Goal: Navigation & Orientation: Find specific page/section

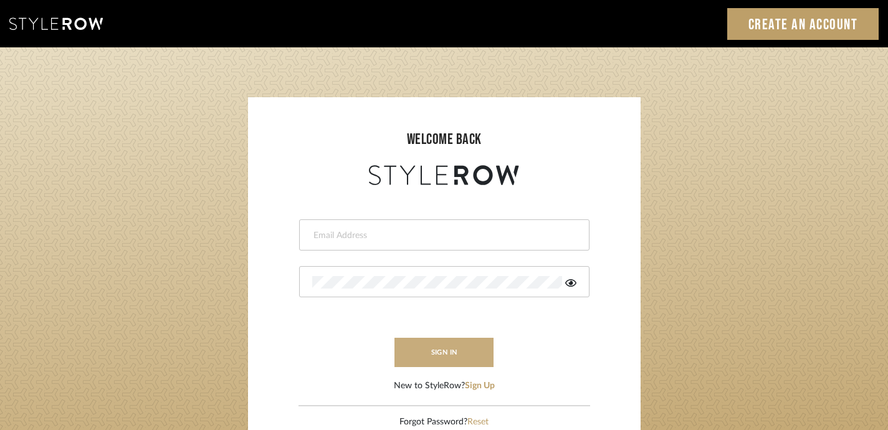
type input "[PERSON_NAME][EMAIL_ADDRESS][DOMAIN_NAME]"
click at [463, 357] on button "sign in" at bounding box center [444, 352] width 100 height 29
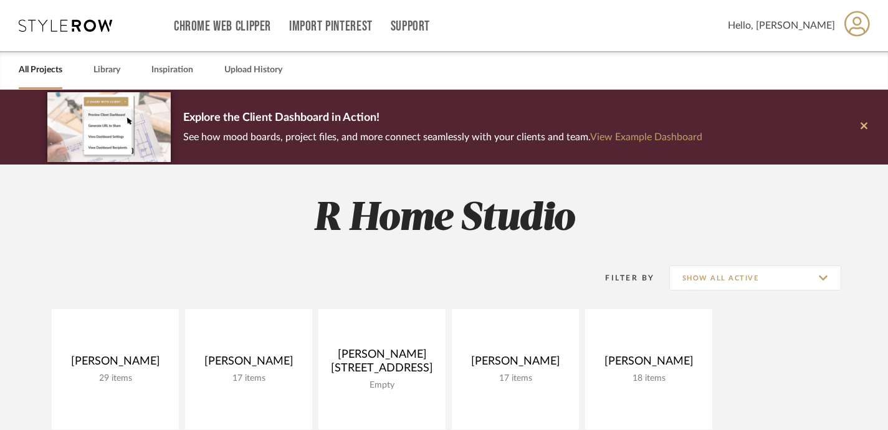
click at [867, 127] on icon at bounding box center [864, 125] width 7 height 11
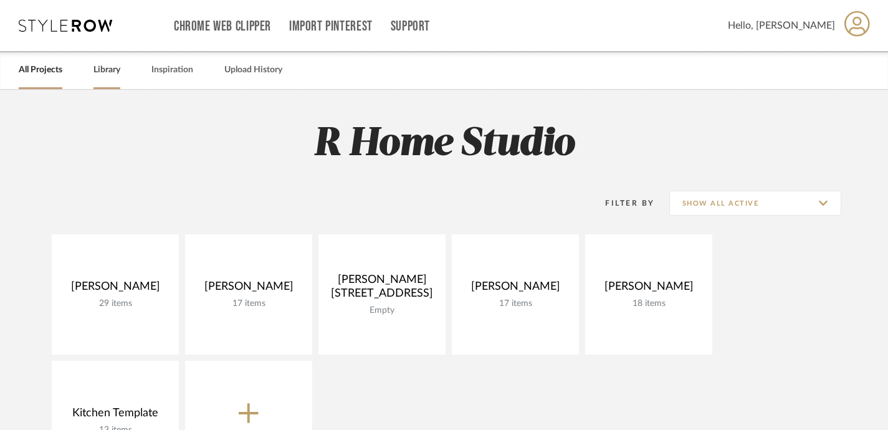
click at [103, 75] on link "Library" at bounding box center [106, 70] width 27 height 17
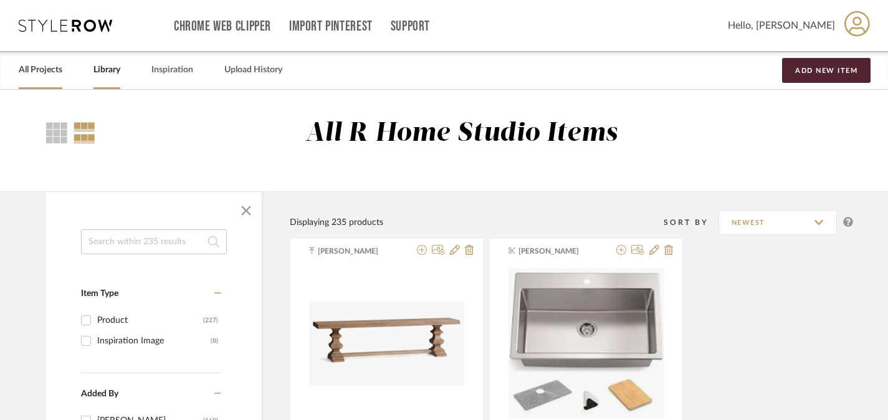
click at [34, 72] on link "All Projects" at bounding box center [41, 70] width 44 height 17
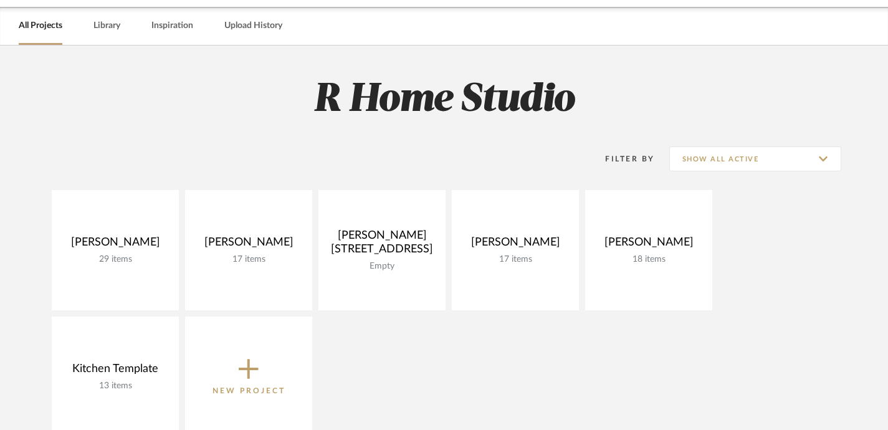
scroll to position [62, 0]
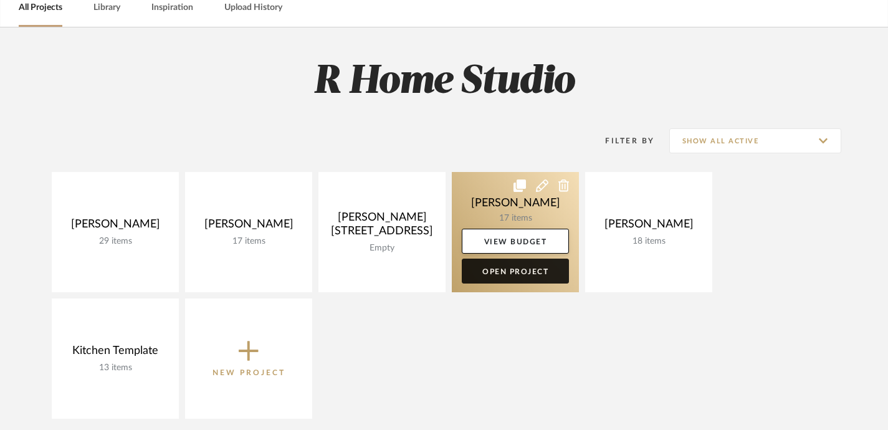
click at [503, 272] on link "Open Project" at bounding box center [515, 271] width 107 height 25
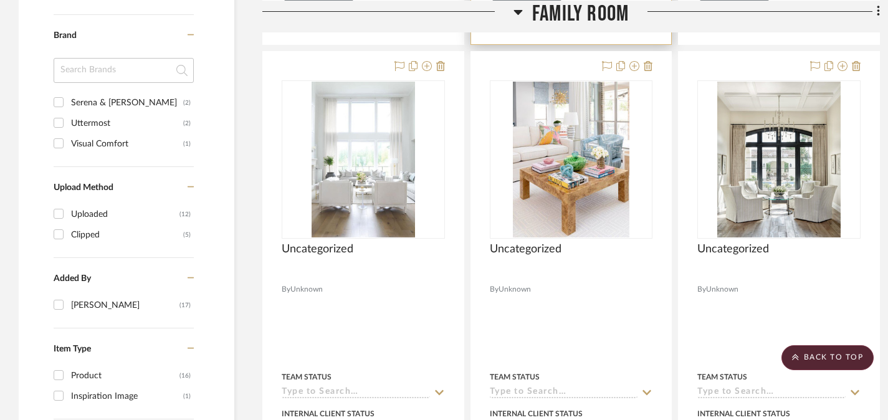
scroll to position [947, 0]
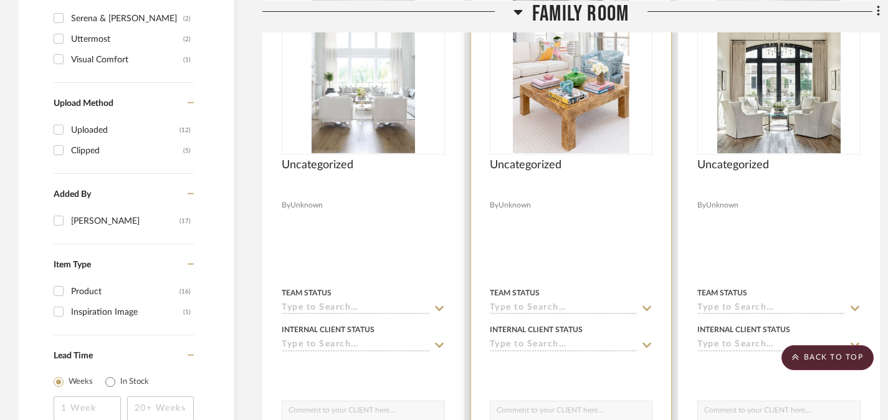
click at [646, 312] on icon at bounding box center [646, 308] width 11 height 10
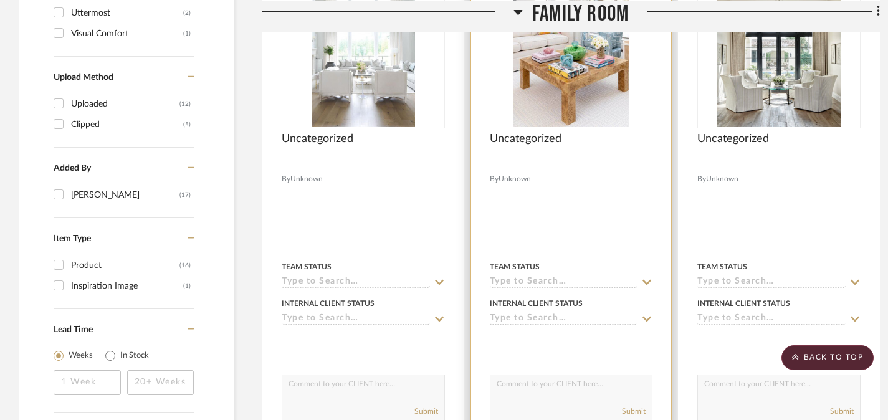
scroll to position [977, 0]
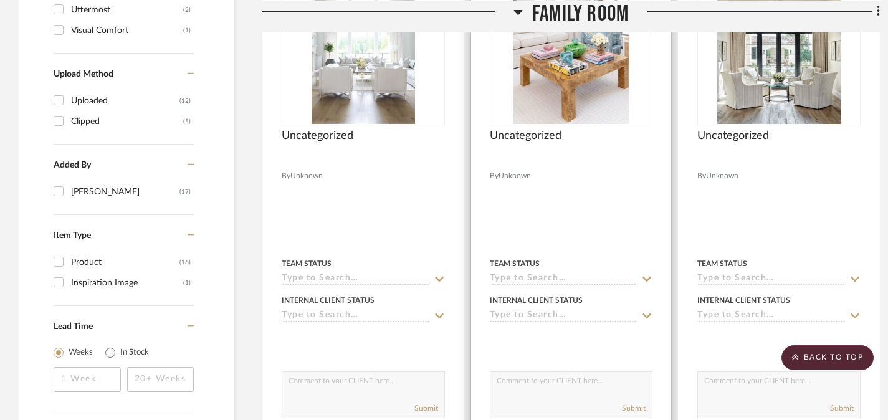
click at [647, 281] on icon at bounding box center [647, 279] width 9 height 5
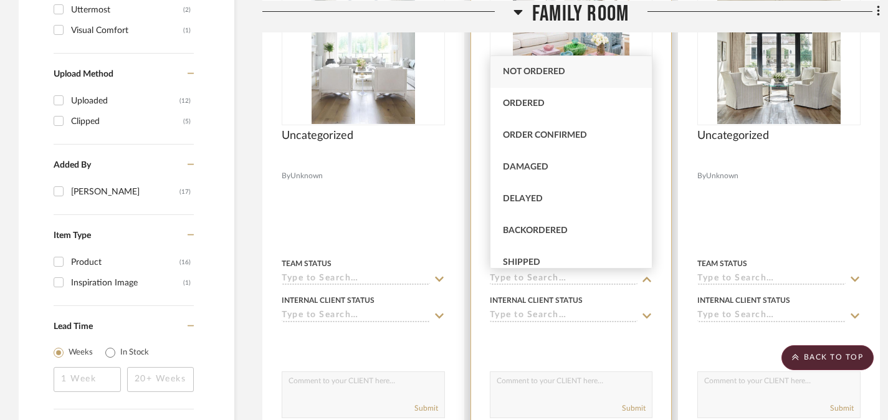
click at [661, 196] on div at bounding box center [571, 210] width 201 height 545
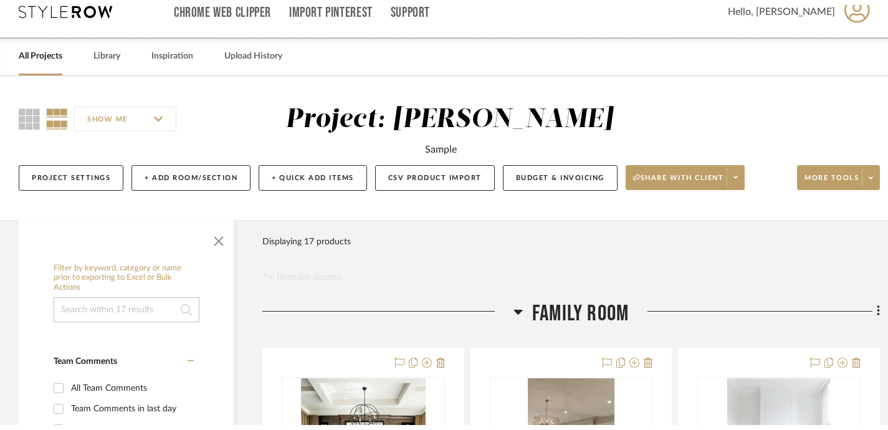
scroll to position [0, 0]
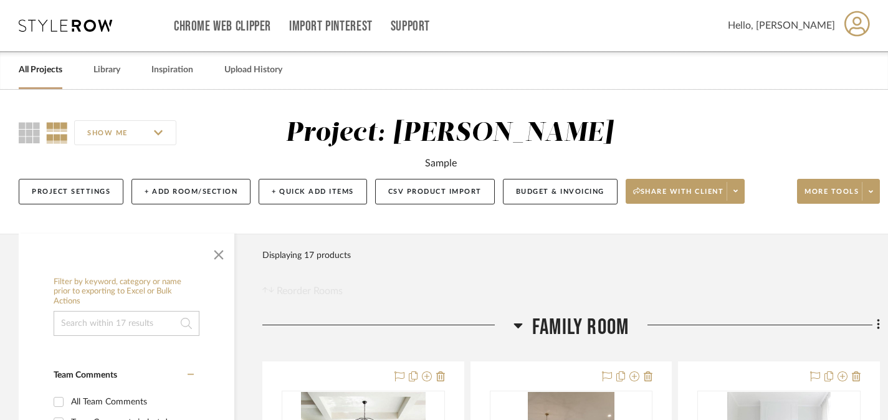
click at [868, 31] on icon at bounding box center [857, 24] width 26 height 26
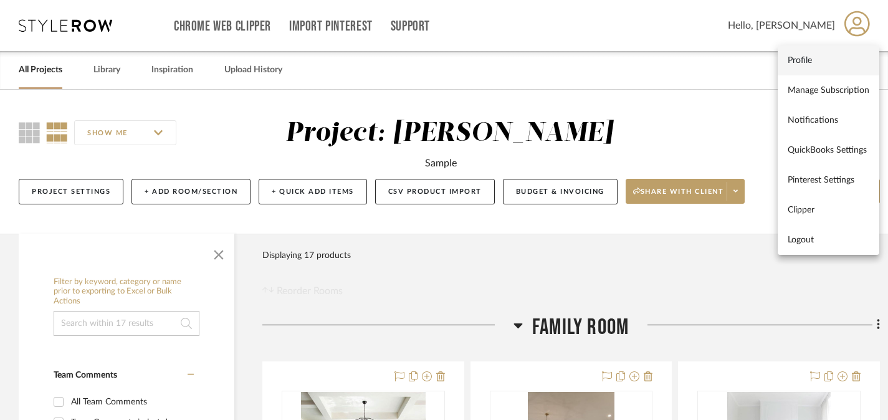
click at [790, 59] on span "Profile" at bounding box center [829, 60] width 82 height 11
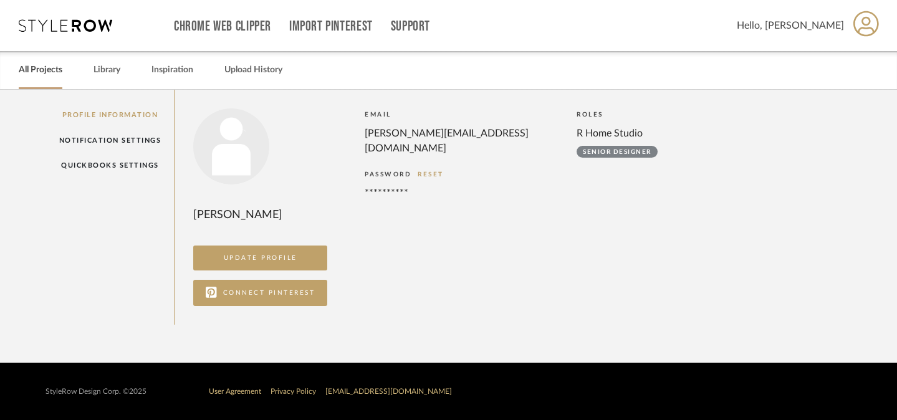
click at [45, 69] on link "All Projects" at bounding box center [41, 70] width 44 height 17
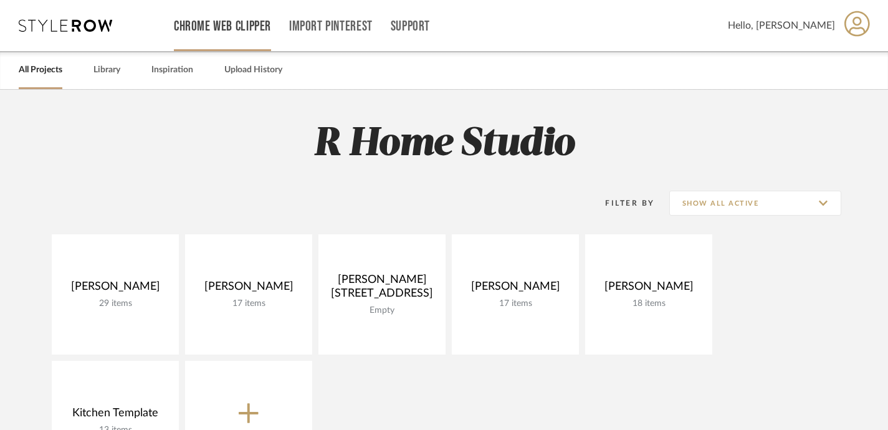
click at [239, 27] on link "Chrome Web Clipper" at bounding box center [222, 26] width 97 height 11
click at [810, 41] on div "Hello, [PERSON_NAME]" at bounding box center [799, 25] width 143 height 39
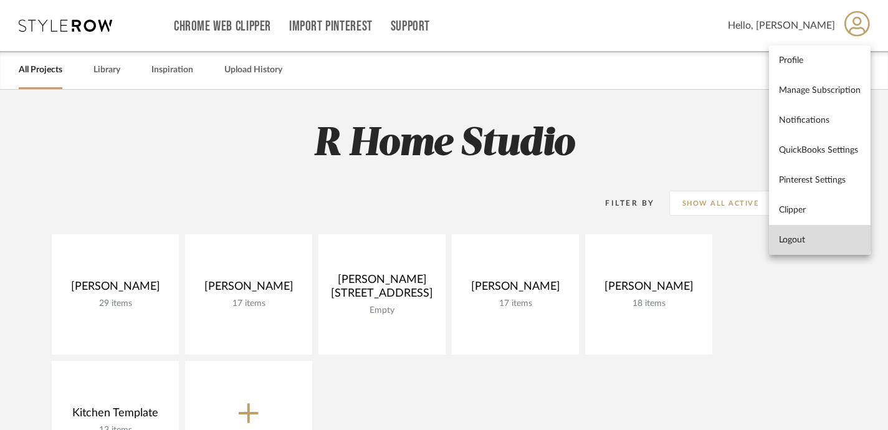
click at [802, 231] on button "Logout" at bounding box center [820, 240] width 102 height 30
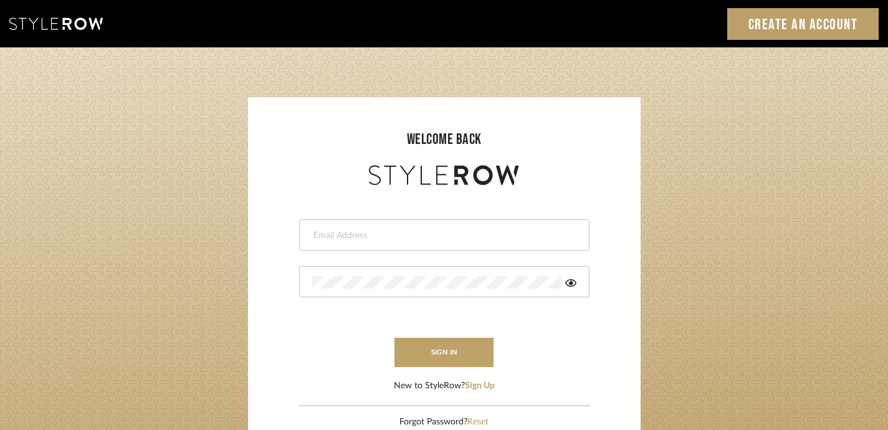
type input "[PERSON_NAME][EMAIL_ADDRESS][DOMAIN_NAME]"
click at [572, 288] on div at bounding box center [444, 281] width 290 height 31
click at [572, 284] on icon at bounding box center [570, 283] width 11 height 10
